Goal: Task Accomplishment & Management: Complete application form

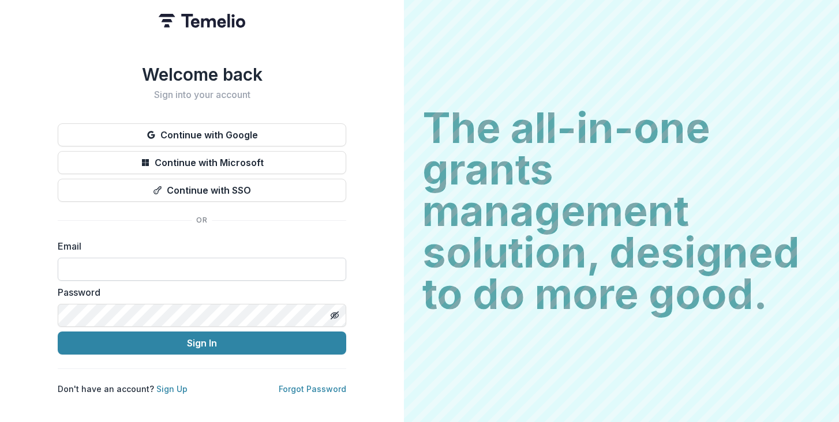
click at [89, 266] on input at bounding box center [202, 269] width 288 height 23
type input "**********"
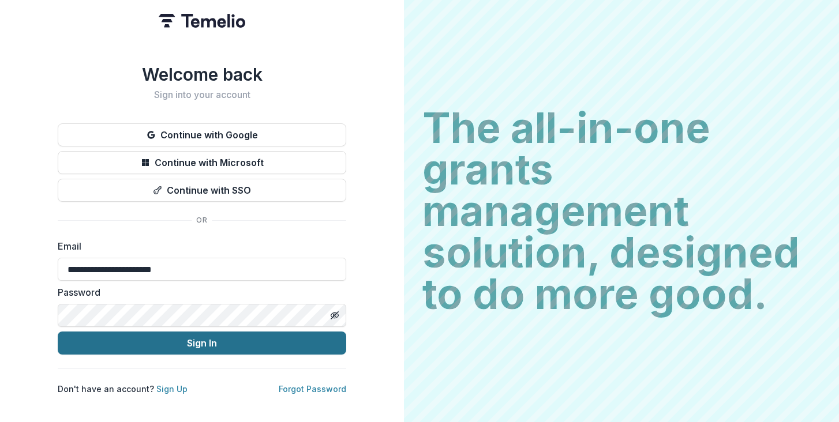
click at [96, 336] on button "Sign In" at bounding box center [202, 343] width 288 height 23
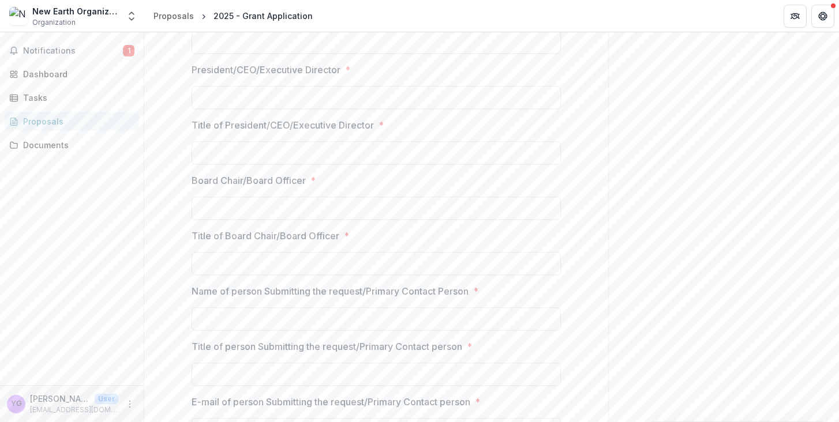
scroll to position [958, 0]
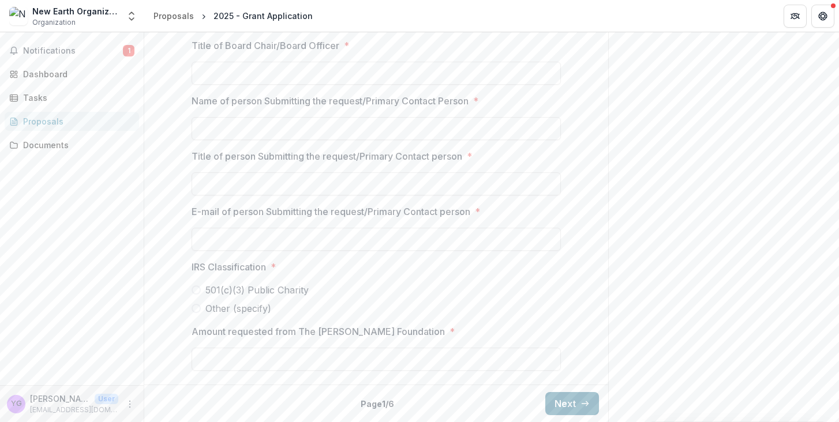
click at [575, 402] on button "Next" at bounding box center [572, 403] width 54 height 23
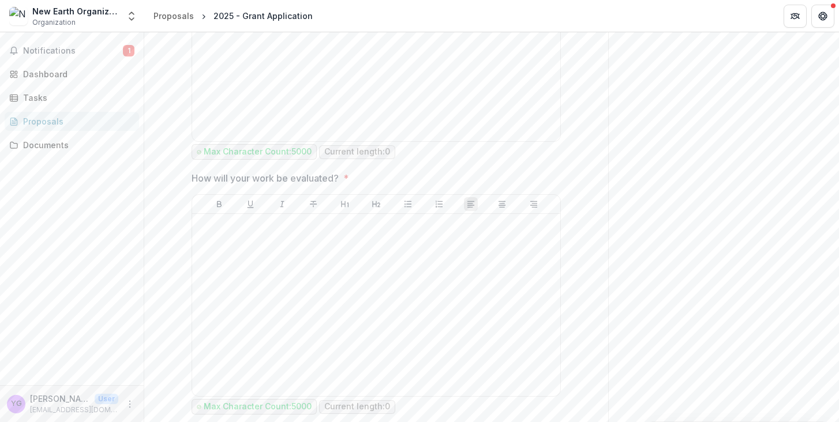
scroll to position [1186, 0]
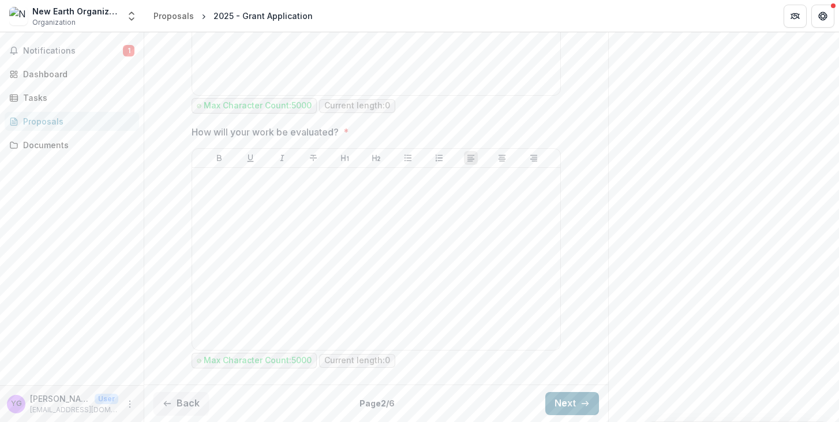
click at [567, 403] on button "Next" at bounding box center [572, 403] width 54 height 23
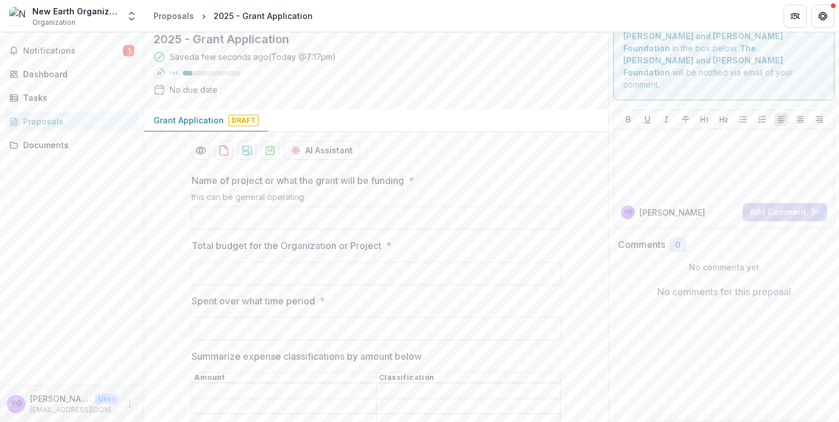
scroll to position [36, 0]
click at [393, 223] on input "Name of project or what the grant will be funding *" at bounding box center [376, 215] width 369 height 23
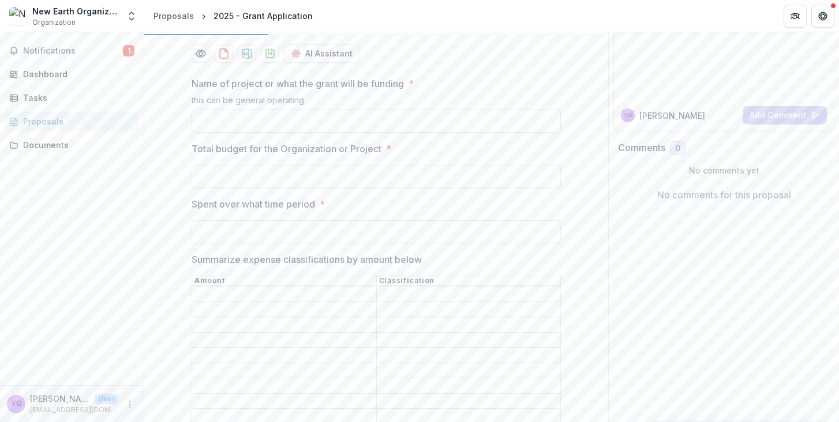
scroll to position [179, 0]
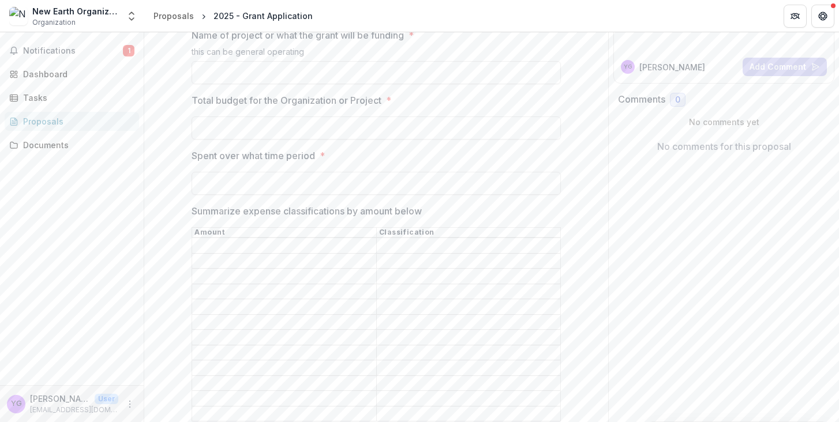
click at [291, 239] on input "Summarize expense classifications by amount below" at bounding box center [284, 246] width 184 height 14
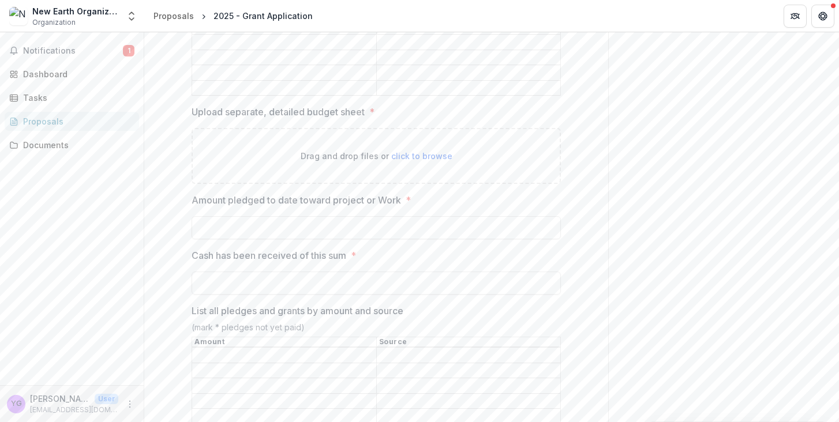
scroll to position [1043, 0]
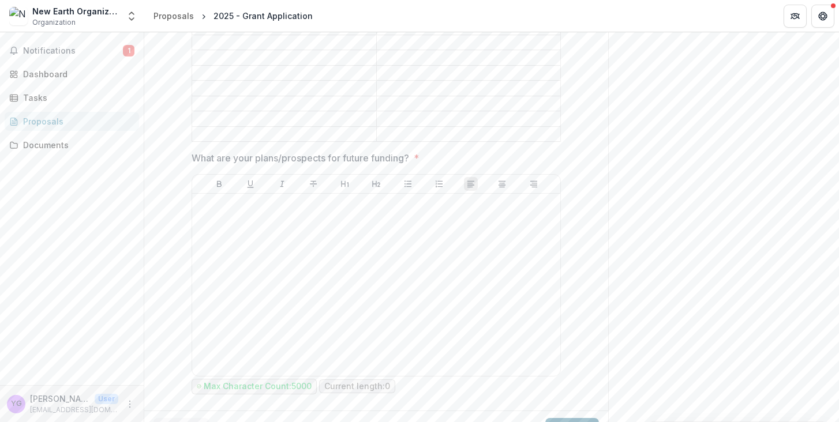
click at [561, 418] on button "Next" at bounding box center [572, 429] width 54 height 23
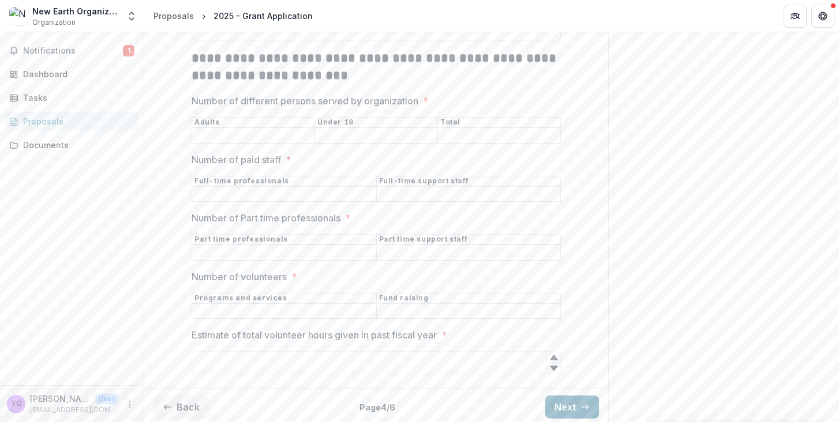
click at [565, 404] on button "Next" at bounding box center [572, 407] width 54 height 23
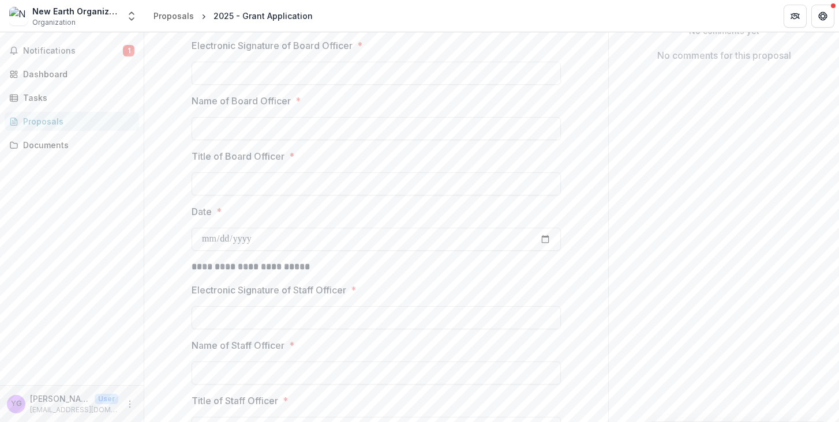
scroll to position [395, 0]
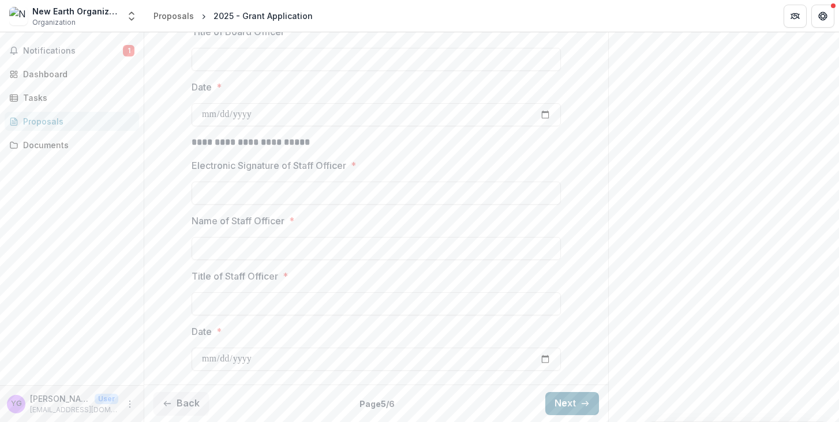
click at [569, 404] on button "Next" at bounding box center [572, 403] width 54 height 23
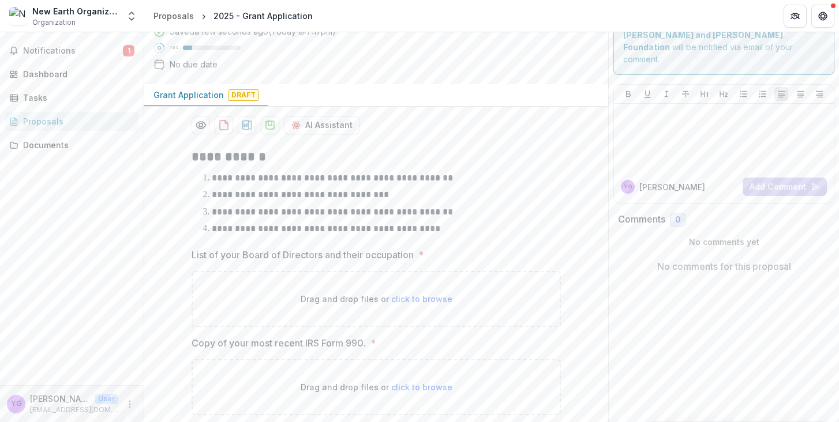
scroll to position [0, 0]
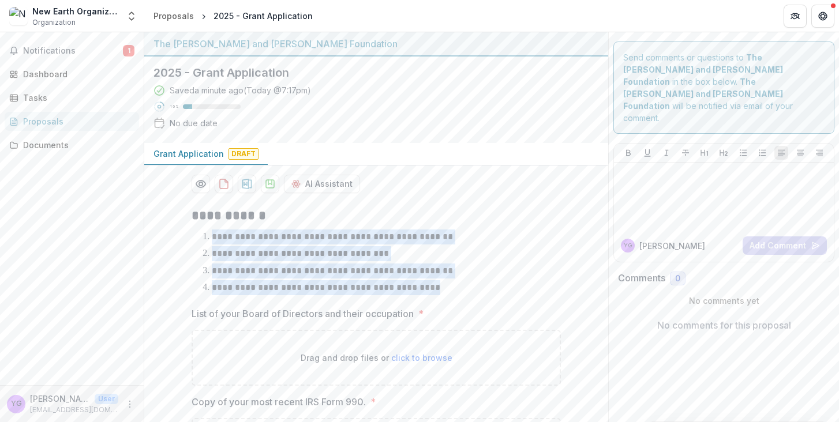
drag, startPoint x: 448, startPoint y: 289, endPoint x: 208, endPoint y: 235, distance: 245.9
click at [208, 235] on ol "**********" at bounding box center [382, 263] width 355 height 66
copy ol "**********"
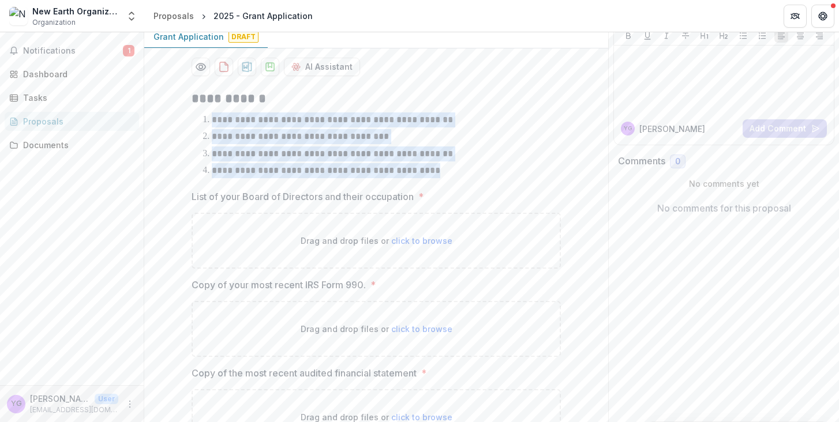
scroll to position [280, 0]
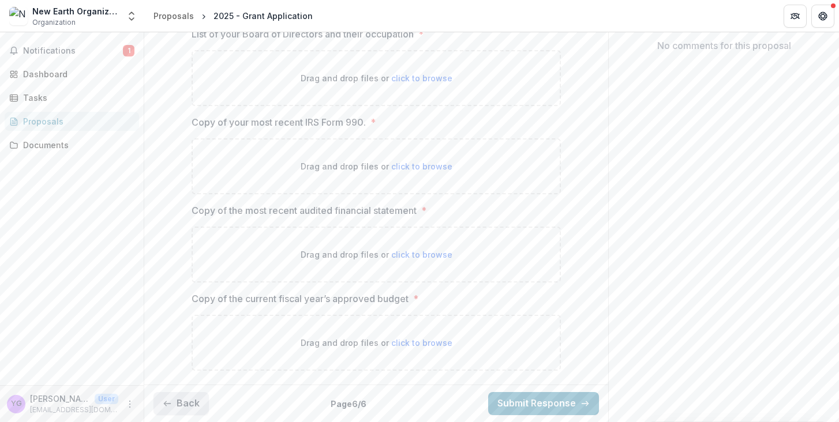
click at [195, 402] on button "Back" at bounding box center [180, 403] width 55 height 23
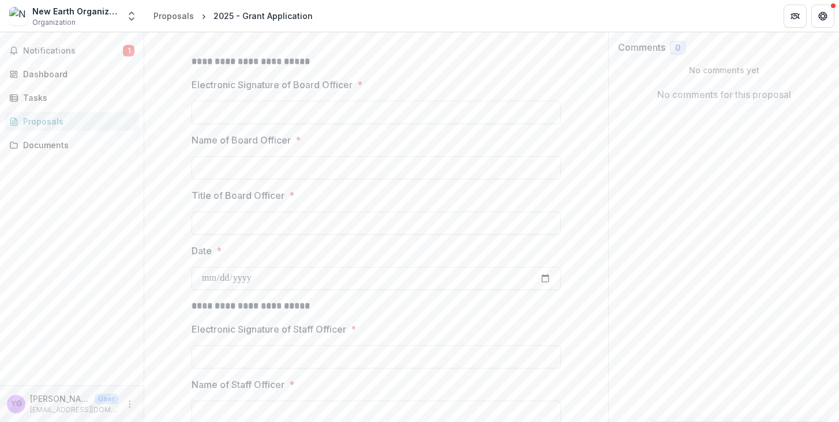
scroll to position [395, 0]
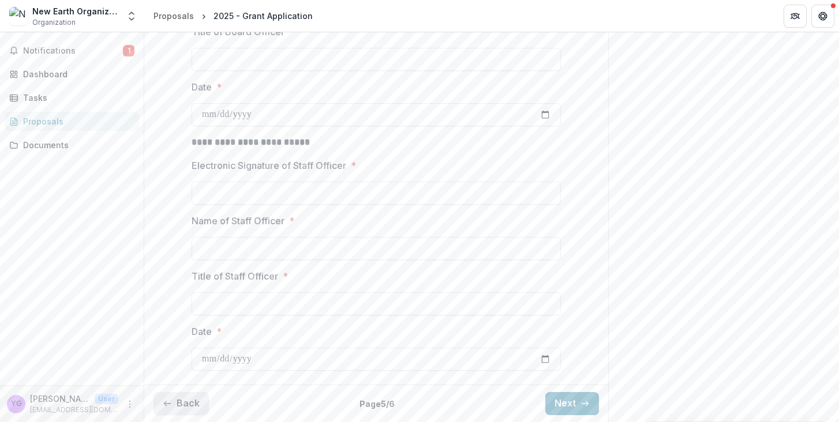
click at [192, 403] on button "Back" at bounding box center [180, 403] width 55 height 23
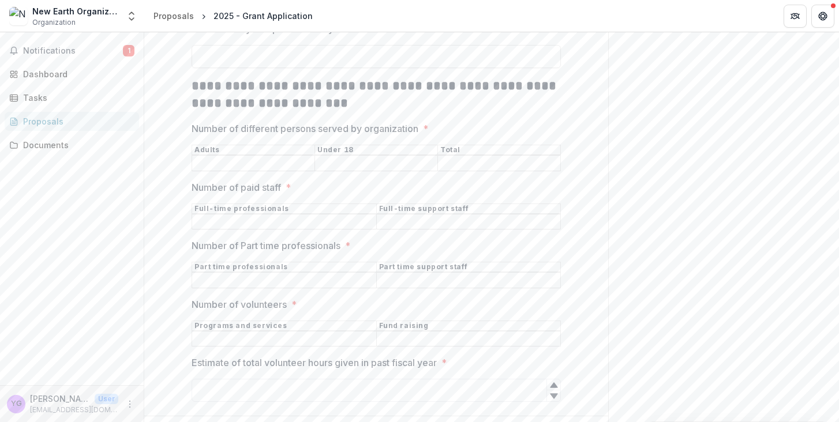
scroll to position [489, 0]
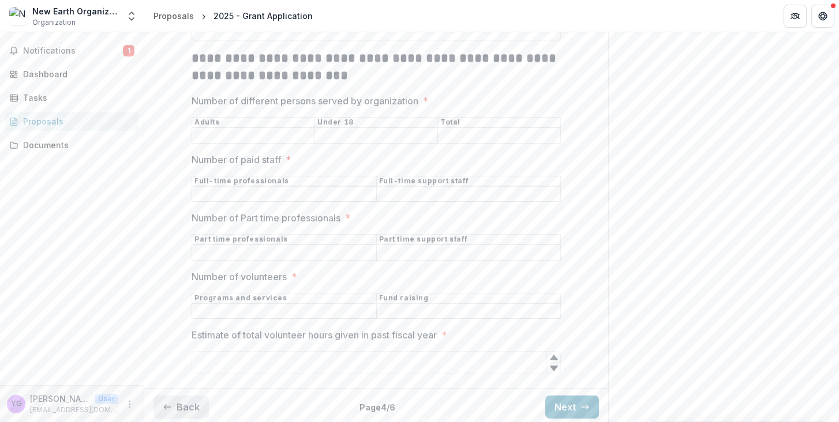
click at [192, 406] on button "Back" at bounding box center [180, 407] width 55 height 23
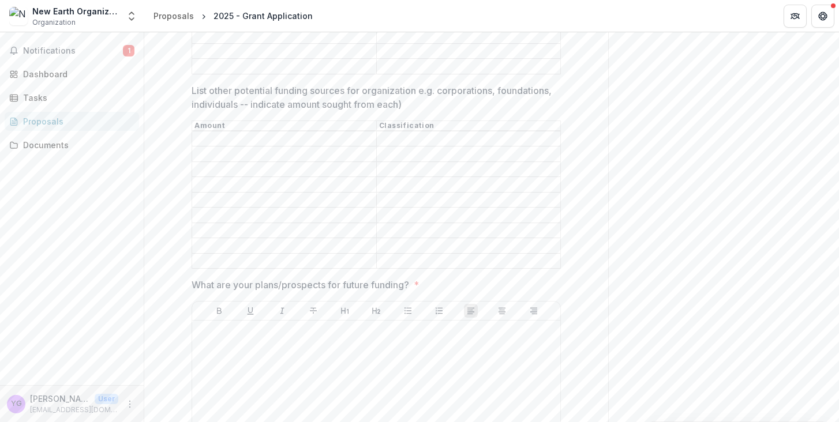
scroll to position [1043, 0]
